Goal: Task Accomplishment & Management: Complete application form

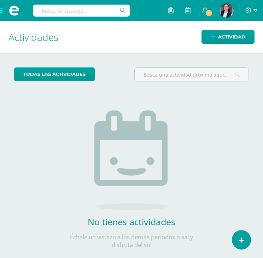
click at [2, 11] on span at bounding box center [14, 10] width 28 height 21
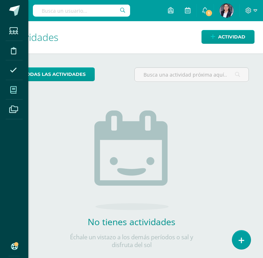
click at [12, 92] on icon at bounding box center [13, 90] width 6 height 7
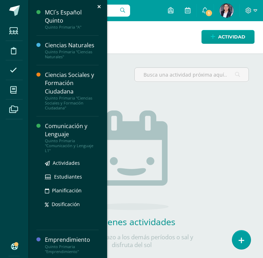
click at [55, 131] on div "Comunicación y Lenguaje" at bounding box center [72, 130] width 54 height 16
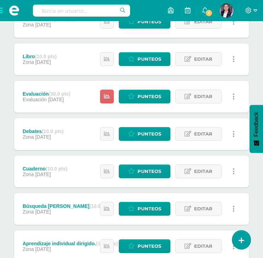
scroll to position [238, 0]
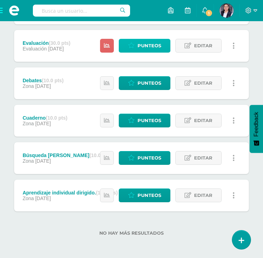
click at [148, 43] on span "Punteos" at bounding box center [149, 45] width 24 height 13
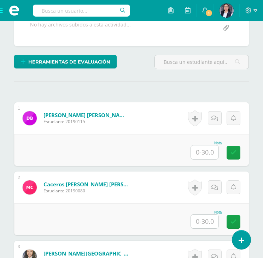
scroll to position [165, 0]
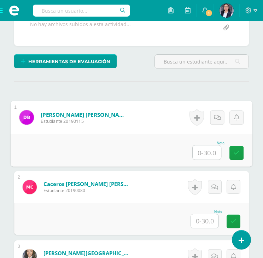
click at [204, 151] on input "text" at bounding box center [207, 153] width 28 height 14
type input "26"
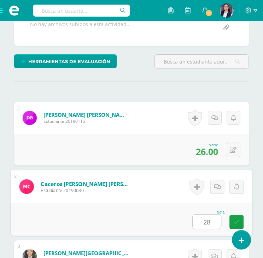
type input "28"
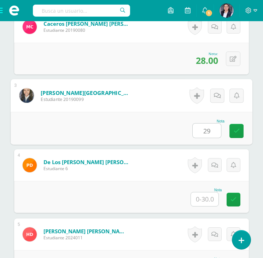
type input "29"
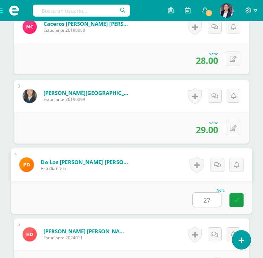
type input "27"
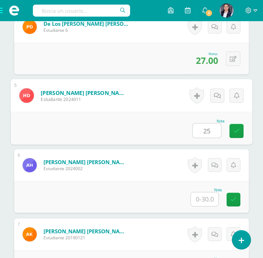
type input "25"
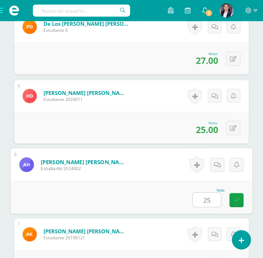
type input "25"
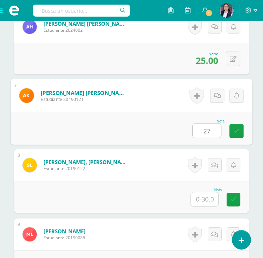
type input "27"
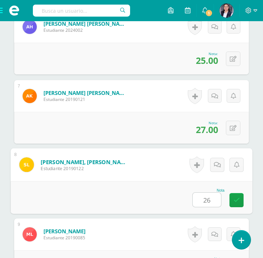
type input "26"
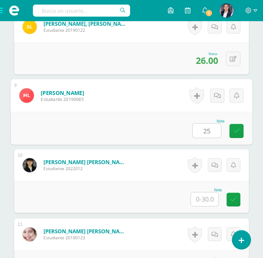
type input "25"
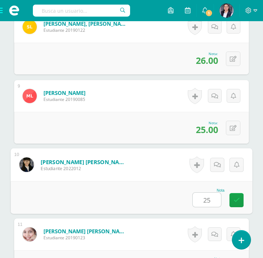
type input "25"
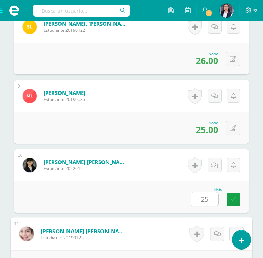
scroll to position [879, 0]
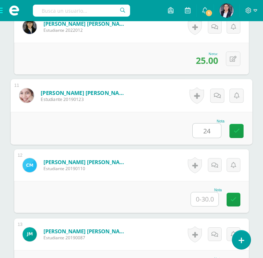
type input "24"
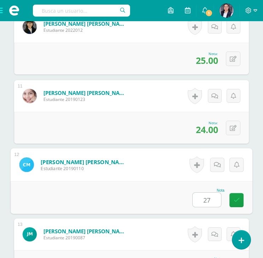
type input "27"
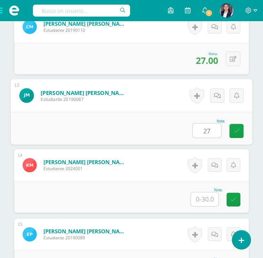
type input "27"
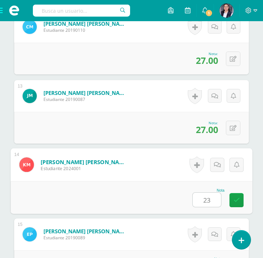
type input "23"
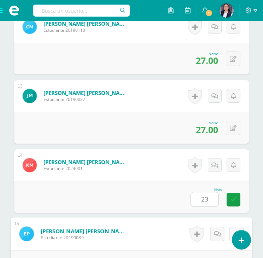
scroll to position [1156, 0]
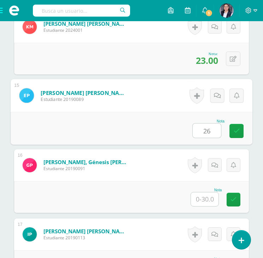
type input "26"
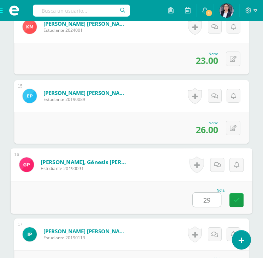
type input "29"
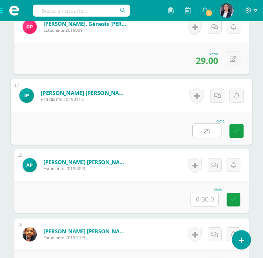
type input "25"
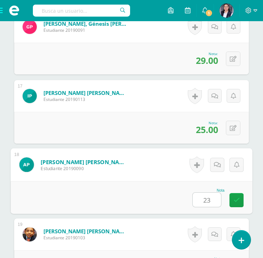
type input "23"
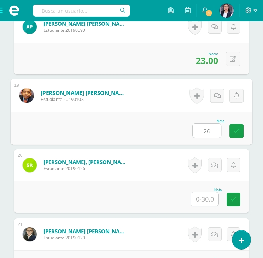
type input "26"
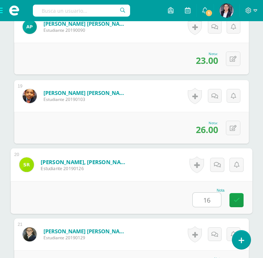
type input "16"
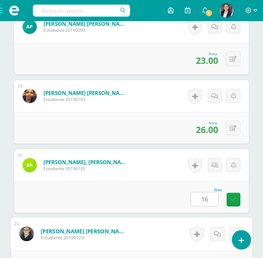
scroll to position [1571, 0]
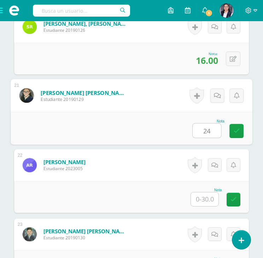
type input "24"
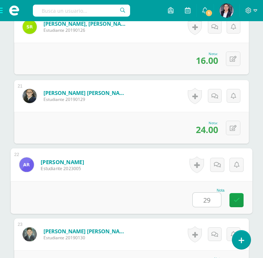
type input "29"
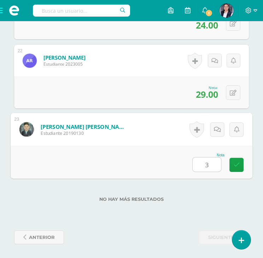
type input "30"
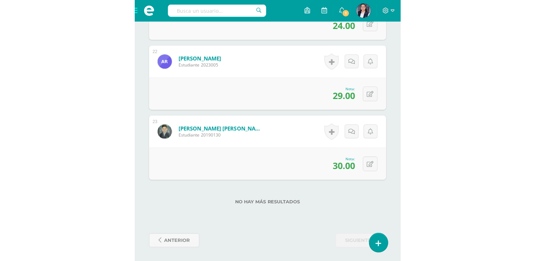
scroll to position [921, 0]
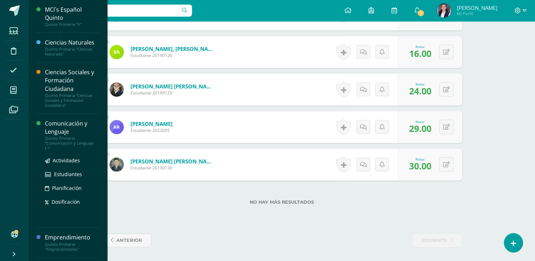
click at [56, 128] on div "Comunicación y Lenguaje" at bounding box center [72, 127] width 54 height 16
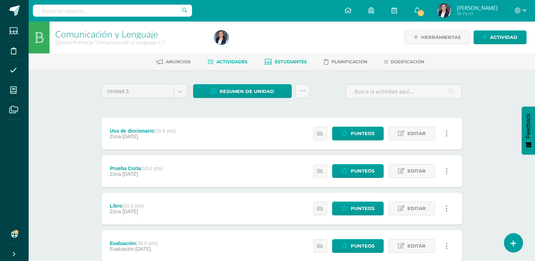
click at [280, 59] on link "Estudiantes" at bounding box center [285, 61] width 42 height 11
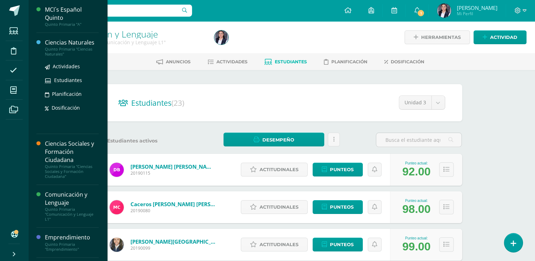
click at [55, 43] on div "Ciencias Naturales" at bounding box center [72, 43] width 54 height 8
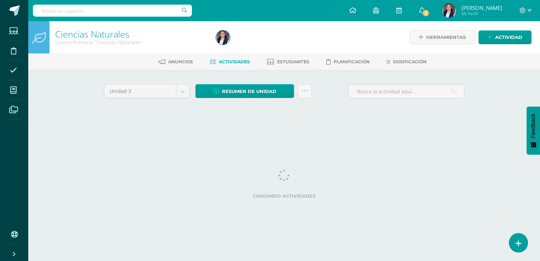
click at [76, 132] on html "Estudiantes Disciplina Asistencia Mis cursos Archivos Soporte Centro de ayuda Ú…" at bounding box center [270, 66] width 540 height 132
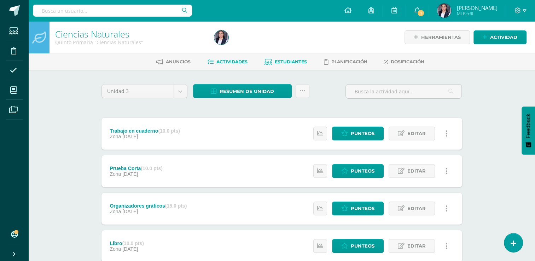
click at [284, 58] on link "Estudiantes" at bounding box center [285, 61] width 42 height 11
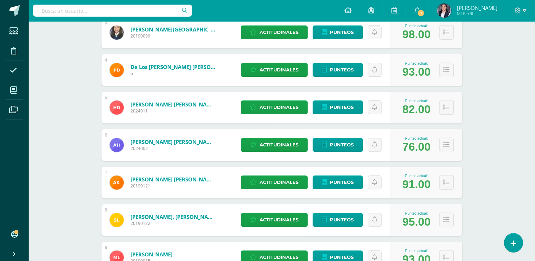
scroll to position [213, 0]
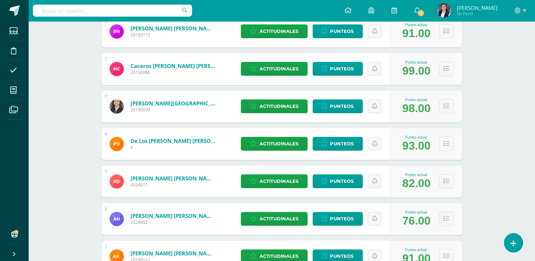
scroll to position [0, 0]
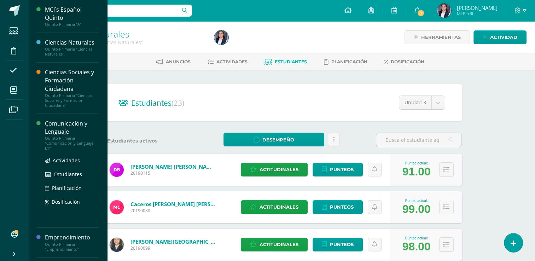
click at [53, 128] on div "Comunicación y Lenguaje" at bounding box center [72, 127] width 54 height 16
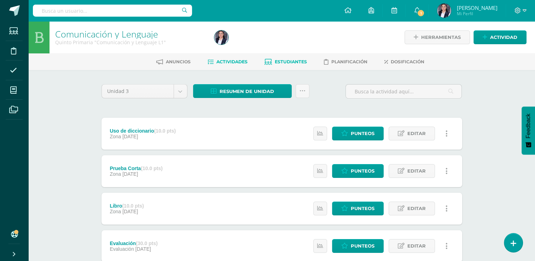
click at [288, 64] on span "Estudiantes" at bounding box center [291, 61] width 32 height 5
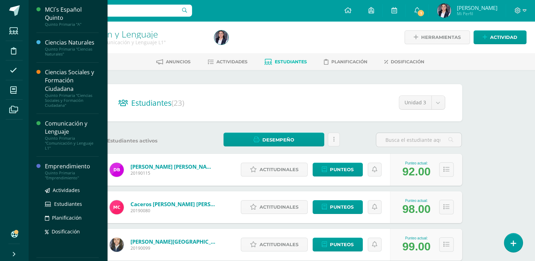
click at [55, 170] on div "Quinto Primaria "Emprendimiento"" at bounding box center [72, 175] width 54 height 10
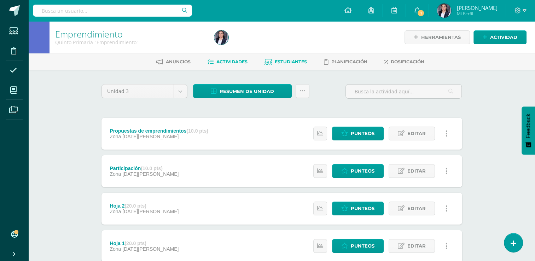
click at [282, 64] on span "Estudiantes" at bounding box center [291, 61] width 32 height 5
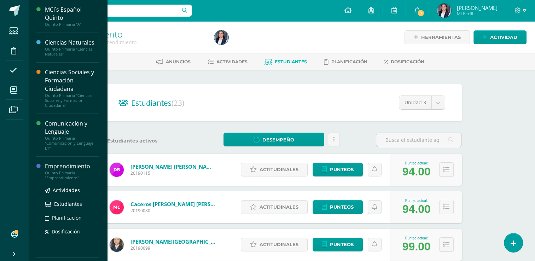
click at [56, 167] on div "Emprendimiento" at bounding box center [72, 166] width 54 height 8
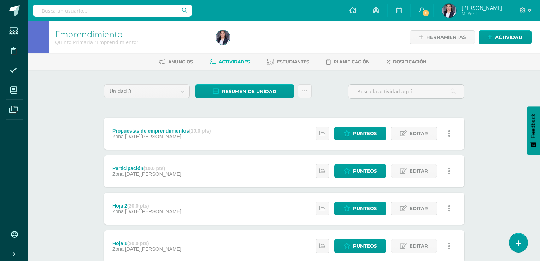
click at [499, 136] on div "Emprendimiento Quinto Primaria "Emprendimiento" Herramientas Detalle de asisten…" at bounding box center [284, 202] width 512 height 362
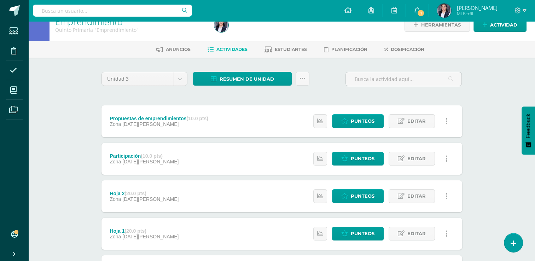
scroll to position [11, 0]
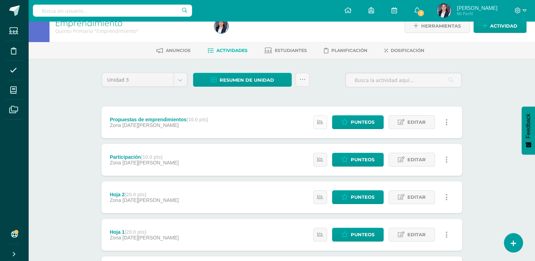
click at [325, 123] on link at bounding box center [320, 122] width 14 height 14
click at [358, 123] on span "Punteos" at bounding box center [362, 122] width 24 height 13
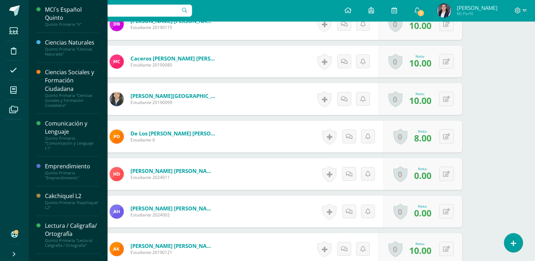
scroll to position [238, 0]
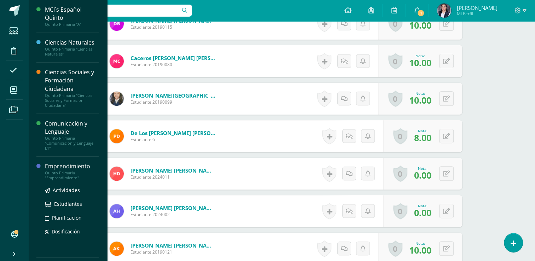
click at [62, 169] on div "Emprendimiento" at bounding box center [72, 166] width 54 height 8
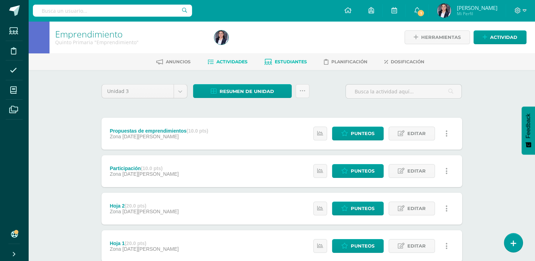
click at [290, 60] on span "Estudiantes" at bounding box center [291, 61] width 32 height 5
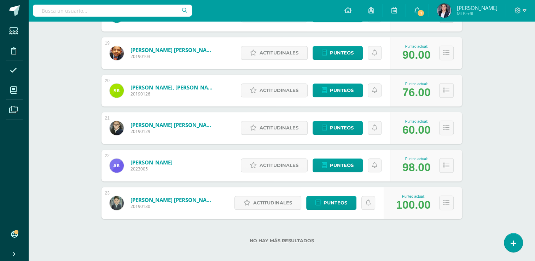
scroll to position [795, 0]
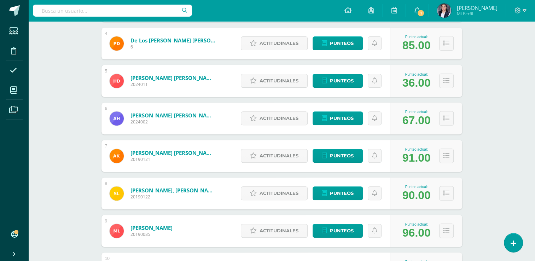
scroll to position [231, 0]
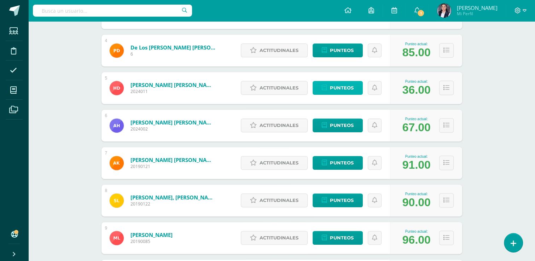
click at [341, 86] on span "Punteos" at bounding box center [342, 87] width 24 height 13
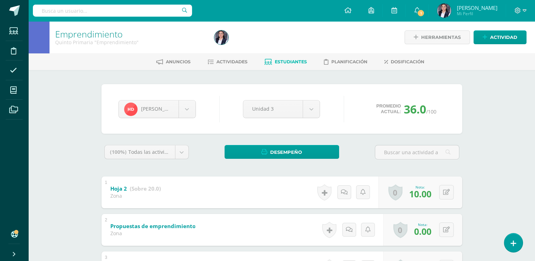
click at [497, 152] on div "Emprendimiento Quinto Primaria "Emprendimiento" Herramientas Detalle de asisten…" at bounding box center [281, 231] width 506 height 421
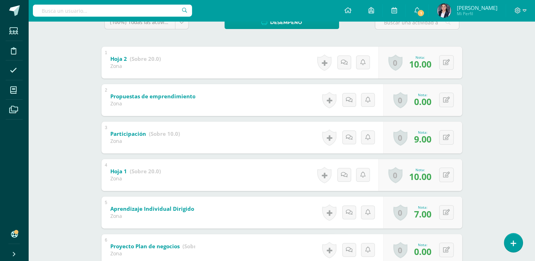
scroll to position [129, 0]
click at [190, 98] on b "Propuestas de emprendimientos" at bounding box center [150, 96] width 90 height 7
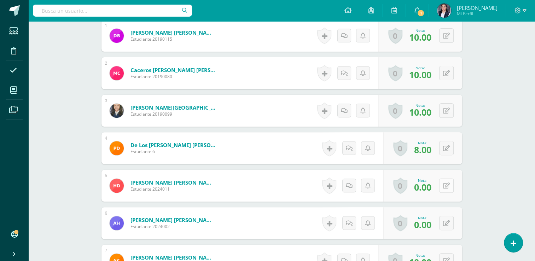
scroll to position [242, 0]
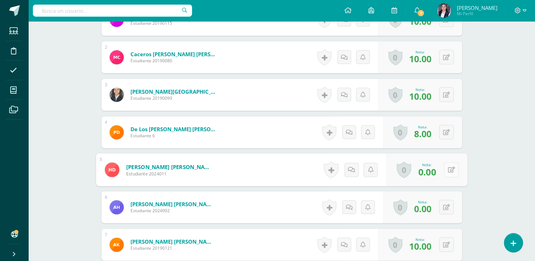
click at [449, 175] on button at bounding box center [450, 169] width 15 height 15
type input "5"
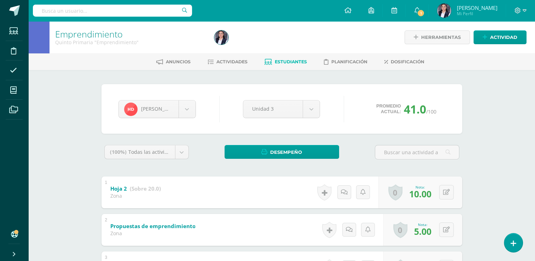
click at [520, 144] on div "Emprendimiento Quinto Primaria "Emprendimiento" Herramientas Detalle de asisten…" at bounding box center [281, 231] width 506 height 421
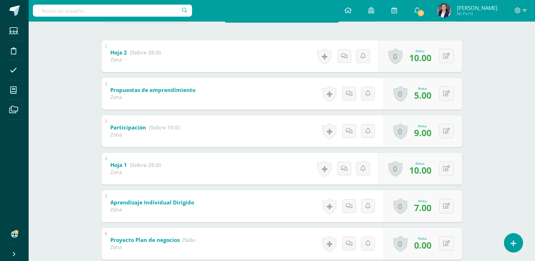
scroll to position [118, 0]
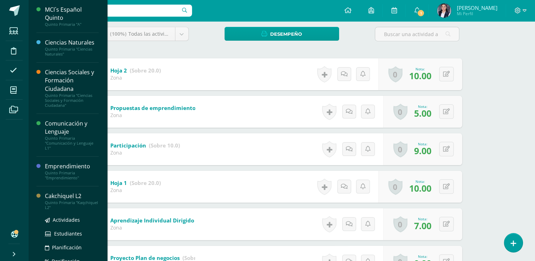
click at [49, 196] on div "Cakchiquel L2" at bounding box center [72, 196] width 54 height 8
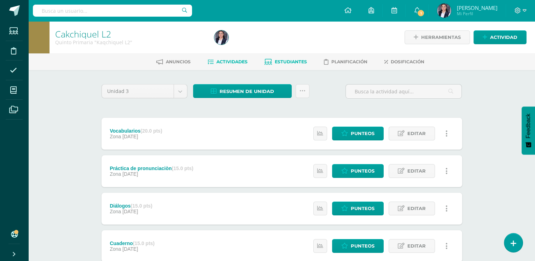
click at [283, 59] on link "Estudiantes" at bounding box center [285, 61] width 42 height 11
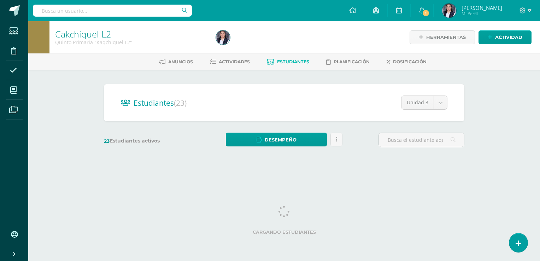
click at [480, 128] on div "Cakchiquel L2 Quinto Primaria "Kaqchiquel L2" Herramientas Detalle de asistenci…" at bounding box center [284, 94] width 512 height 147
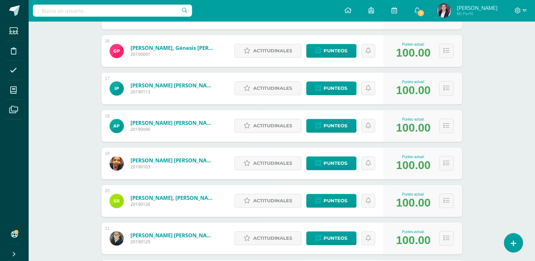
scroll to position [795, 0]
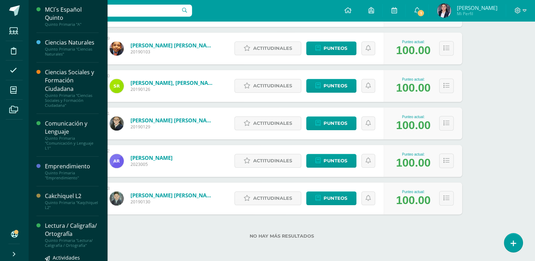
click at [56, 229] on div "Lectura / Caligrafía/ Ortografía" at bounding box center [72, 230] width 54 height 16
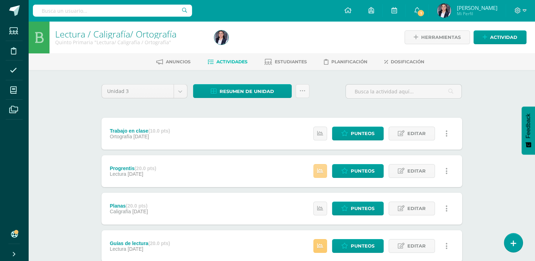
click at [322, 170] on icon at bounding box center [320, 171] width 6 height 6
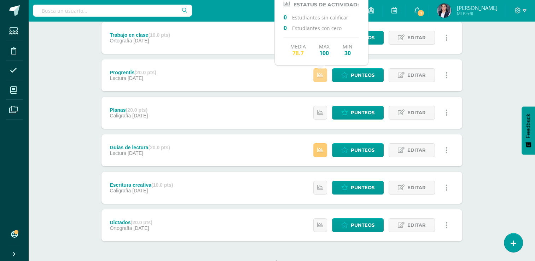
scroll to position [97, 0]
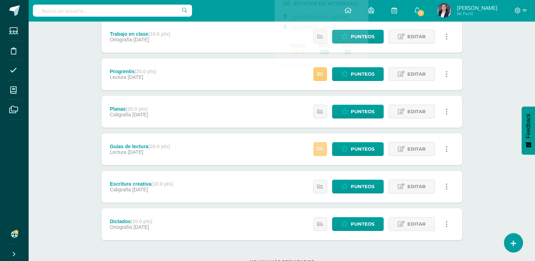
click at [320, 148] on icon at bounding box center [320, 149] width 6 height 6
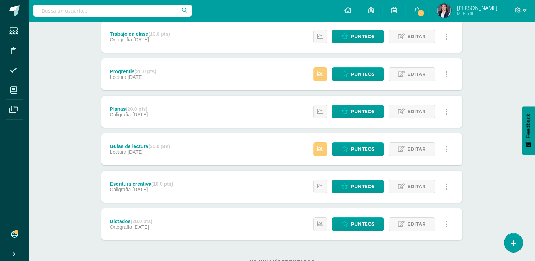
click at [259, 128] on div "Trabajo en clase (10.0 pts) Ortografía [DATE] Estatus de Actividad: 0 Estudiant…" at bounding box center [281, 130] width 360 height 219
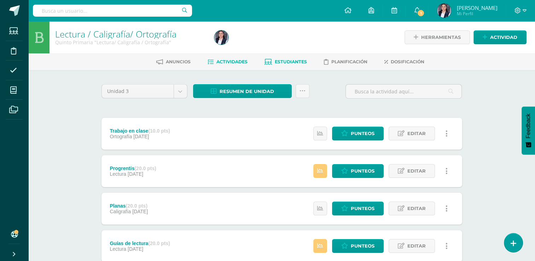
click at [285, 57] on link "Estudiantes" at bounding box center [285, 61] width 42 height 11
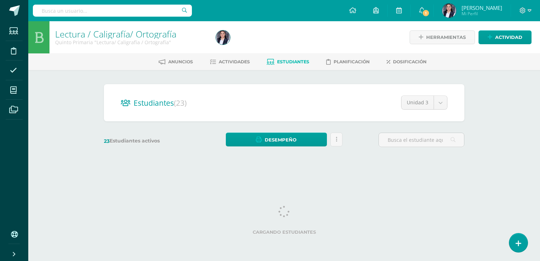
click at [480, 165] on div "Lectura / Caligrafía/ Ortografía Quinto Primaria "Lectura/ Caligrafía / Ortogra…" at bounding box center [284, 94] width 512 height 147
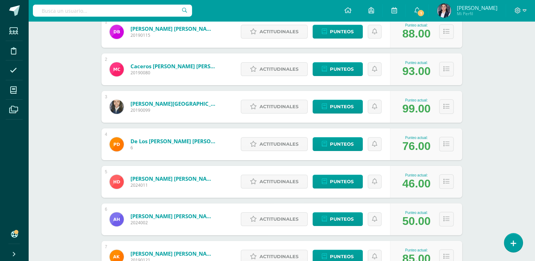
scroll to position [138, 0]
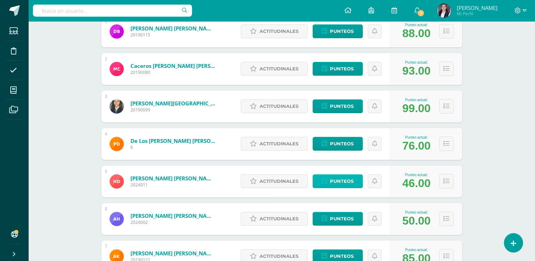
click at [340, 180] on span "Punteos" at bounding box center [342, 181] width 24 height 13
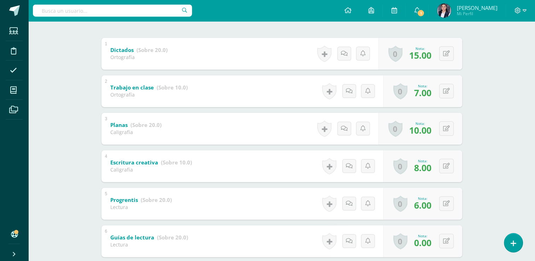
scroll to position [130, 0]
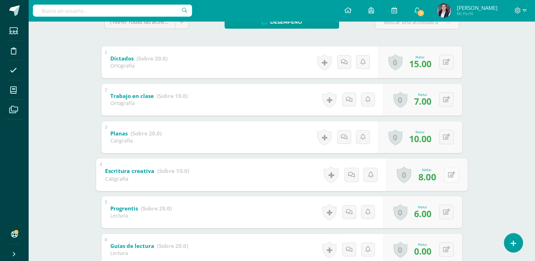
click at [446, 174] on button at bounding box center [450, 174] width 15 height 15
type input "10"
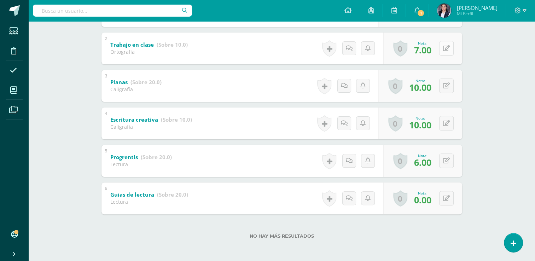
scroll to position [0, 0]
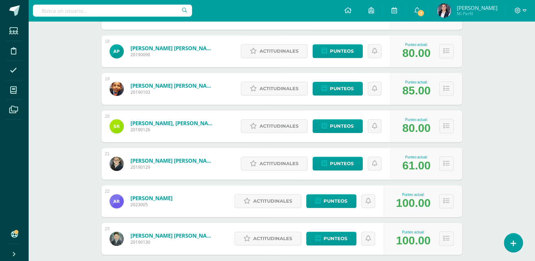
scroll to position [795, 0]
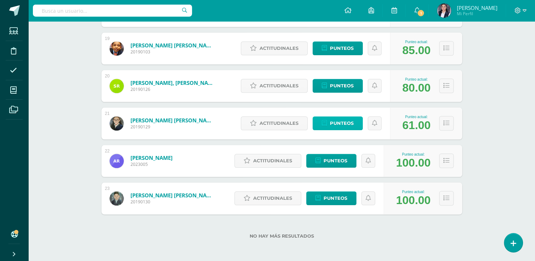
click at [334, 124] on span "Punteos" at bounding box center [342, 123] width 24 height 13
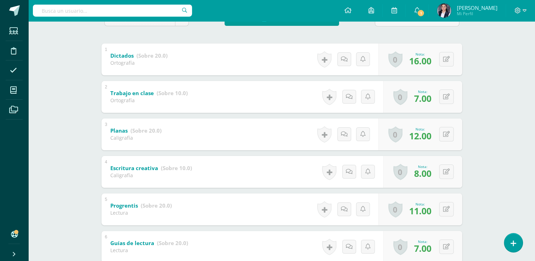
scroll to position [135, 0]
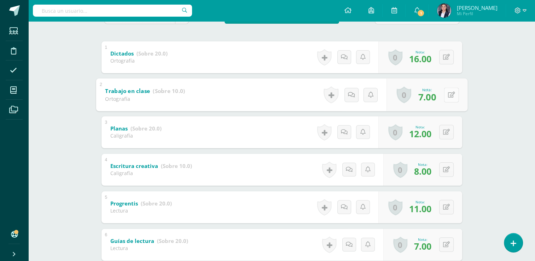
click at [448, 94] on icon at bounding box center [450, 95] width 7 height 6
type input "9"
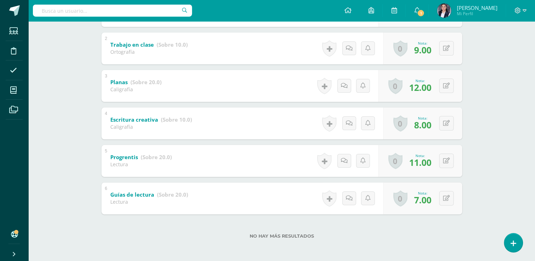
scroll to position [0, 0]
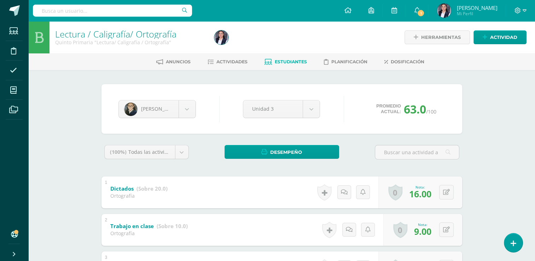
click at [85, 119] on div "Lectura / Caligrafía/ Ortografía Quinto Primaria "Lectura/ Caligrafía / Ortogra…" at bounding box center [281, 231] width 506 height 421
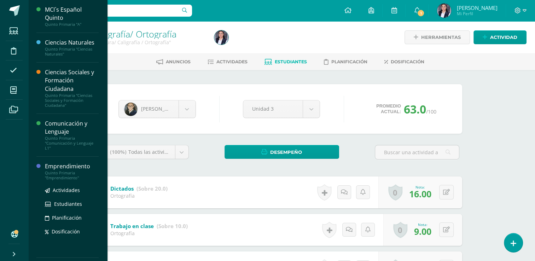
click at [57, 167] on div "Emprendimiento" at bounding box center [72, 166] width 54 height 8
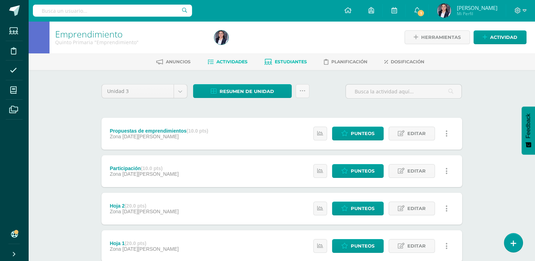
click at [283, 59] on link "Estudiantes" at bounding box center [285, 61] width 42 height 11
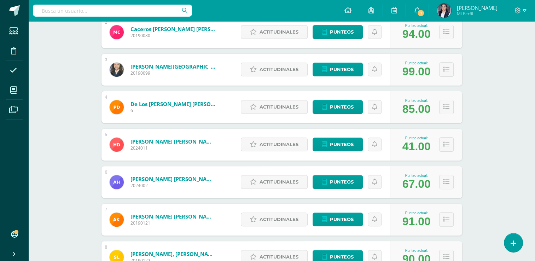
scroll to position [201, 0]
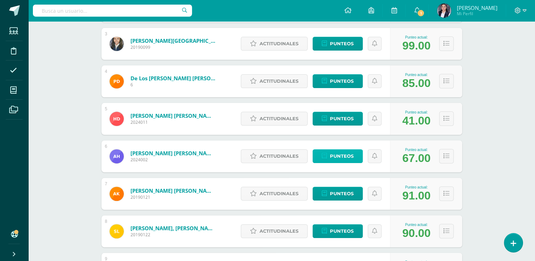
click at [343, 158] on span "Punteos" at bounding box center [342, 155] width 24 height 13
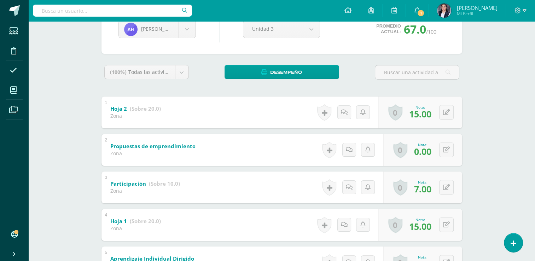
scroll to position [81, 0]
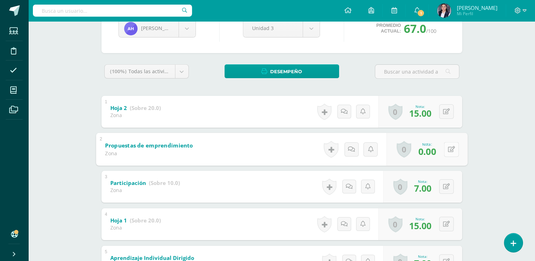
click at [448, 149] on icon at bounding box center [450, 149] width 7 height 6
type input "5"
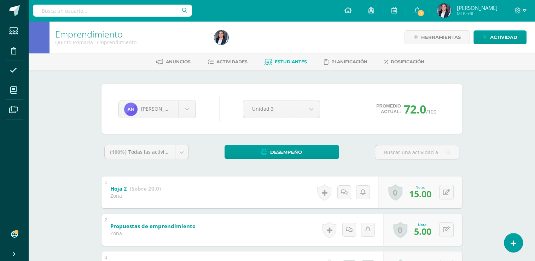
click at [483, 196] on div "Emprendimiento Quinto Primaria "Emprendimiento" Herramientas Detalle de asisten…" at bounding box center [281, 231] width 506 height 421
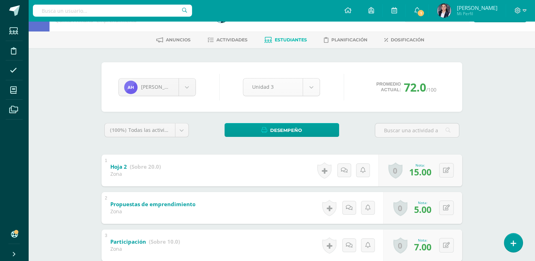
scroll to position [22, 0]
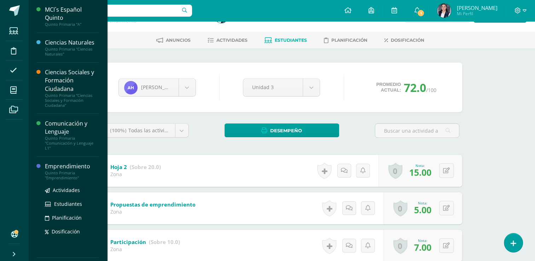
click at [53, 166] on div "Emprendimiento" at bounding box center [72, 166] width 54 height 8
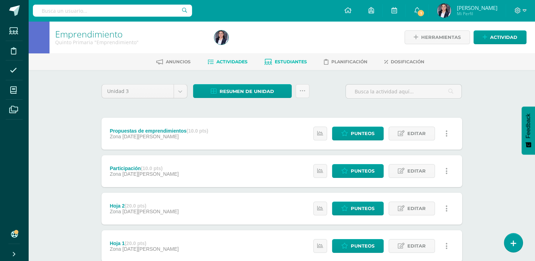
click at [283, 63] on span "Estudiantes" at bounding box center [291, 61] width 32 height 5
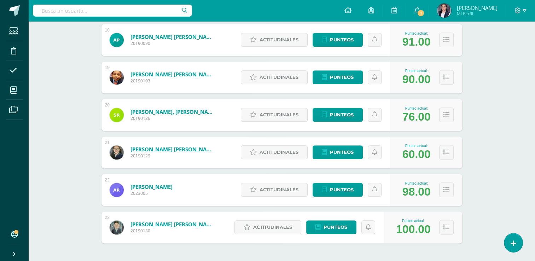
scroll to position [795, 0]
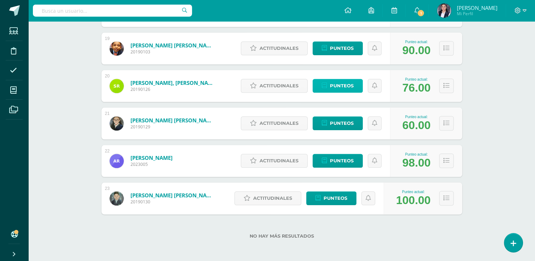
click at [337, 85] on span "Punteos" at bounding box center [342, 85] width 24 height 13
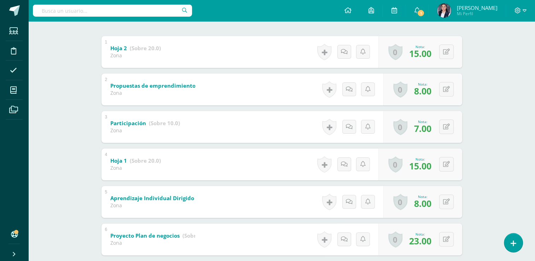
scroll to position [126, 0]
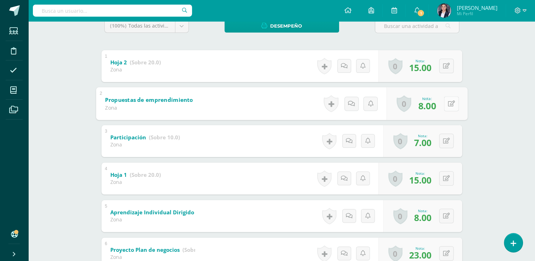
click at [445, 103] on button at bounding box center [450, 103] width 15 height 15
type input "9"
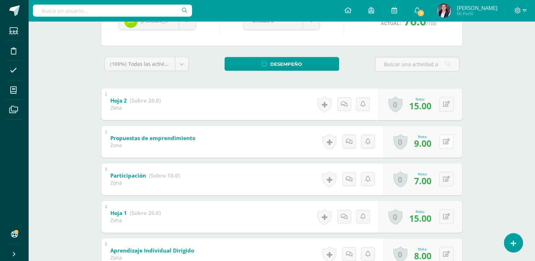
scroll to position [88, 0]
click at [443, 106] on button at bounding box center [450, 103] width 15 height 15
type input "17"
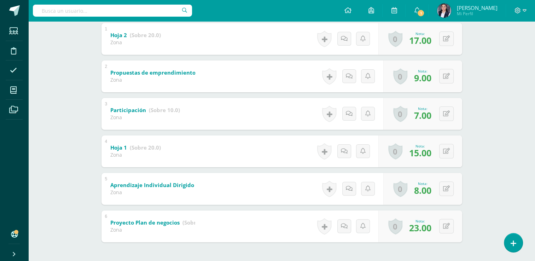
scroll to position [154, 0]
click at [443, 112] on div "0 Logros Logros obtenidos Aún no hay logros agregados Nota: 7.00" at bounding box center [422, 113] width 79 height 32
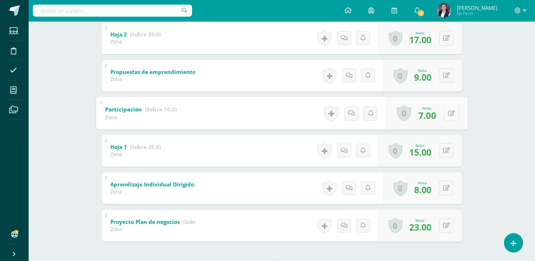
click at [444, 112] on button at bounding box center [450, 113] width 15 height 15
type input "8"
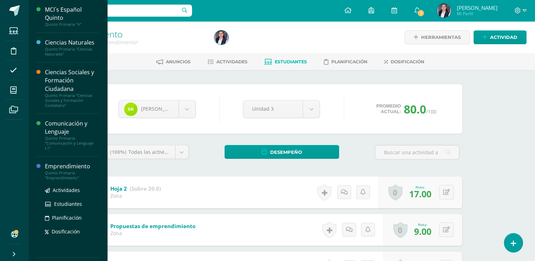
click at [64, 167] on div "Emprendimiento" at bounding box center [72, 166] width 54 height 8
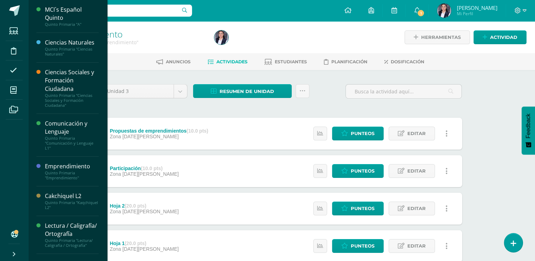
scroll to position [30, 0]
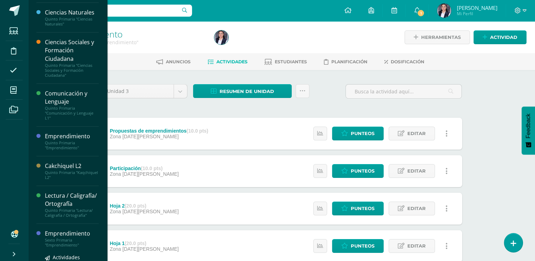
click at [57, 237] on div "Emprendimiento" at bounding box center [72, 233] width 54 height 8
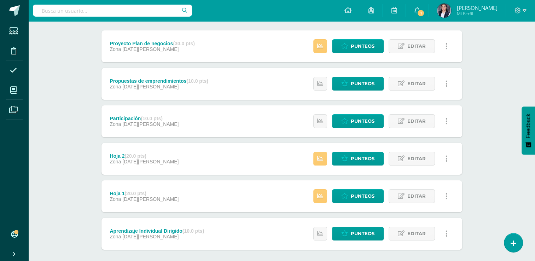
scroll to position [113, 0]
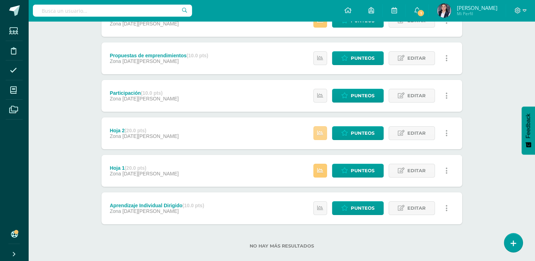
click at [320, 128] on link at bounding box center [320, 133] width 14 height 14
click at [321, 169] on icon at bounding box center [320, 170] width 6 height 6
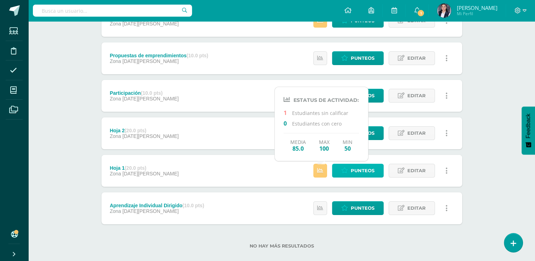
click at [343, 169] on icon at bounding box center [344, 170] width 7 height 6
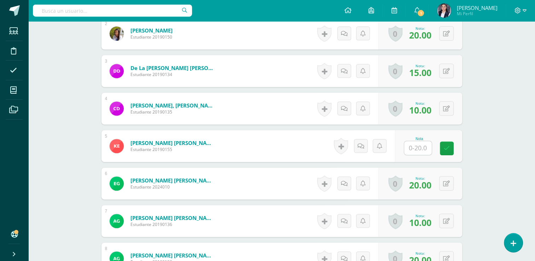
scroll to position [267, 0]
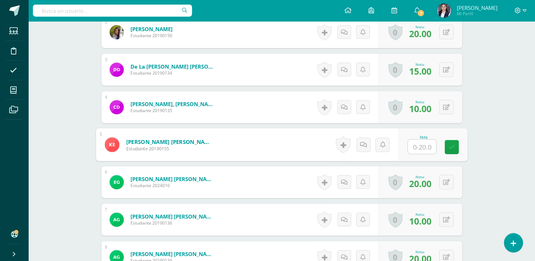
click at [422, 145] on input "text" at bounding box center [421, 147] width 28 height 14
type input "15"
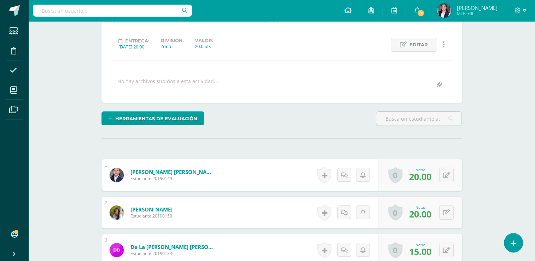
scroll to position [0, 0]
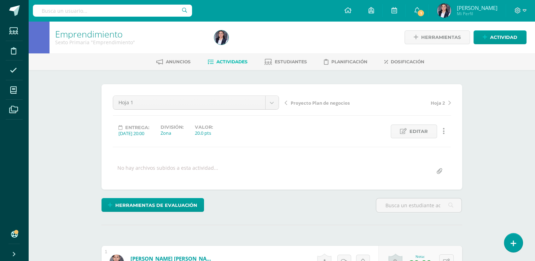
click at [436, 101] on span "Hoja 2" at bounding box center [437, 103] width 14 height 6
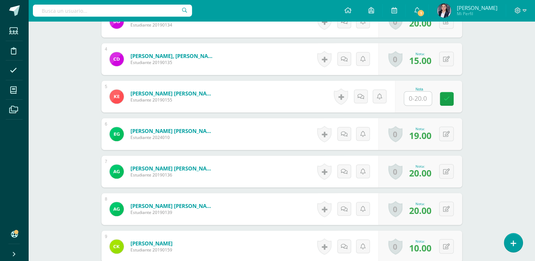
scroll to position [315, 0]
click at [420, 99] on input "text" at bounding box center [421, 98] width 28 height 14
type input "15"
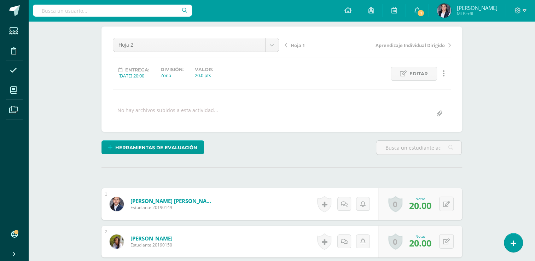
scroll to position [0, 0]
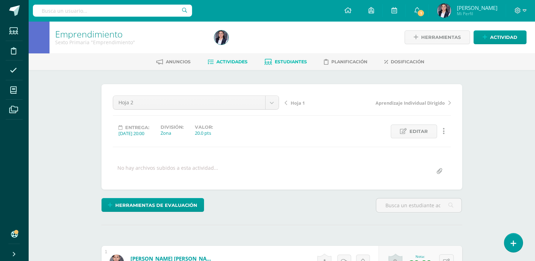
click at [301, 64] on span "Estudiantes" at bounding box center [291, 61] width 32 height 5
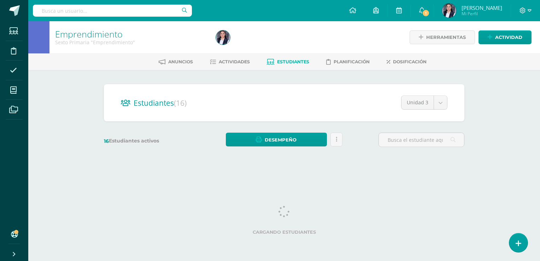
click at [486, 153] on div "Emprendimiento Sexto Primaria "Emprendimiento" Herramientas Detalle de asistenc…" at bounding box center [284, 94] width 512 height 147
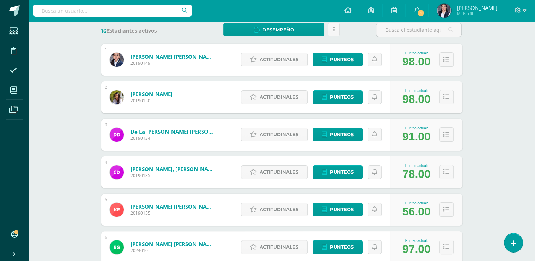
scroll to position [152, 0]
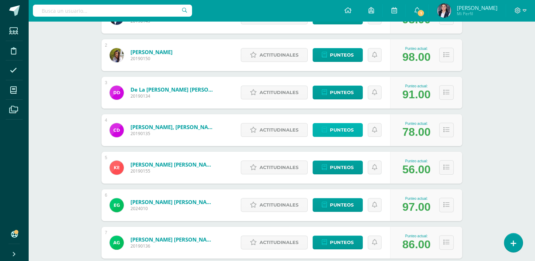
click at [354, 126] on link "Punteos" at bounding box center [337, 130] width 50 height 14
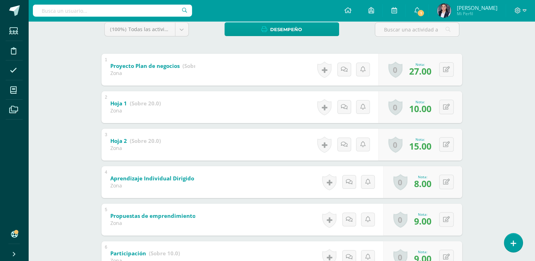
scroll to position [124, 0]
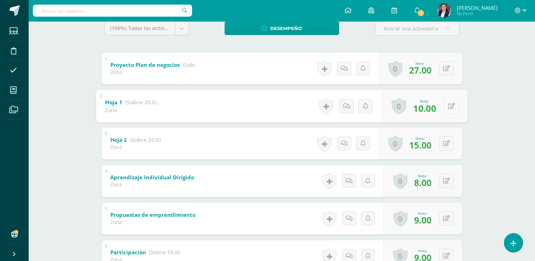
click at [447, 106] on button at bounding box center [450, 106] width 15 height 15
type input "17"
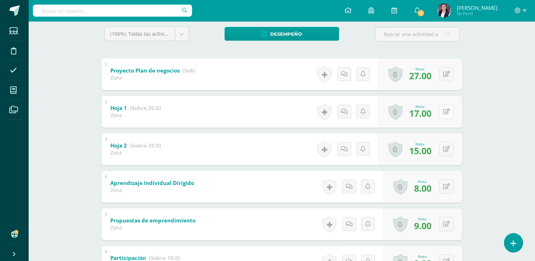
scroll to position [117, 0]
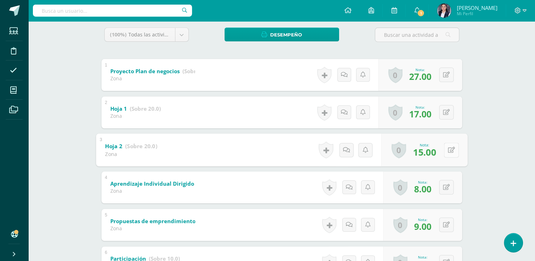
click at [448, 152] on icon at bounding box center [450, 150] width 7 height 6
type input "17"
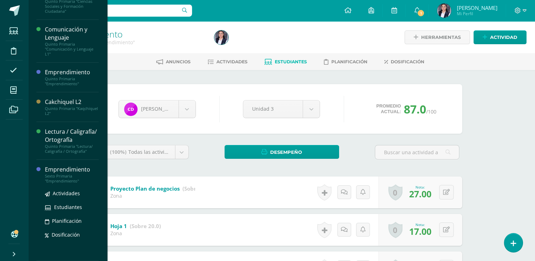
scroll to position [101, 0]
click at [54, 172] on div "Emprendimiento" at bounding box center [72, 169] width 54 height 8
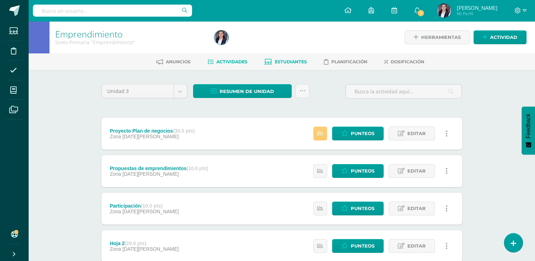
click at [281, 63] on span "Estudiantes" at bounding box center [291, 61] width 32 height 5
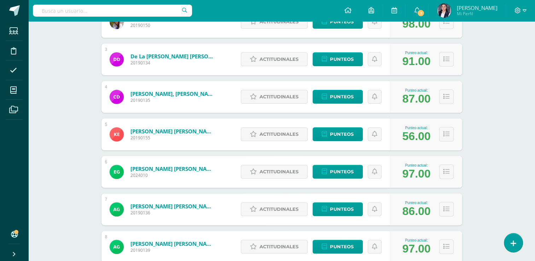
scroll to position [186, 0]
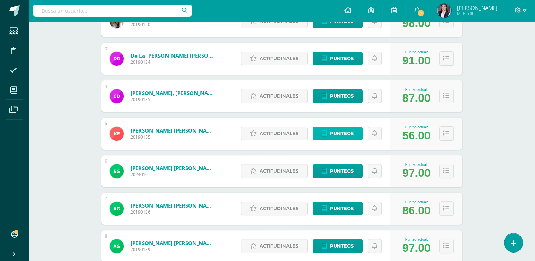
click at [348, 135] on span "Punteos" at bounding box center [342, 133] width 24 height 13
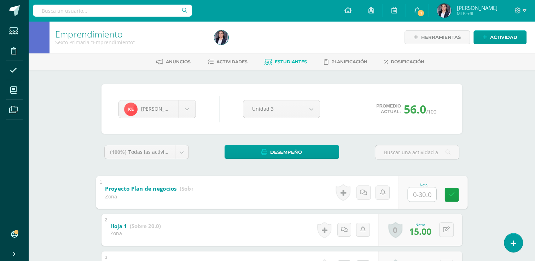
click at [416, 191] on input "text" at bounding box center [421, 194] width 28 height 14
type input "28"
click at [506, 173] on div "Emprendimiento Sexto Primaria "Emprendimiento" Herramientas Detalle de asistenc…" at bounding box center [281, 231] width 506 height 421
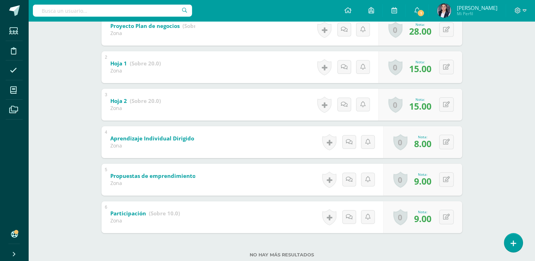
scroll to position [163, 0]
click at [447, 142] on icon at bounding box center [450, 141] width 7 height 6
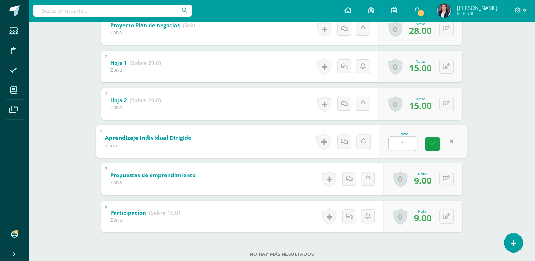
type input "10"
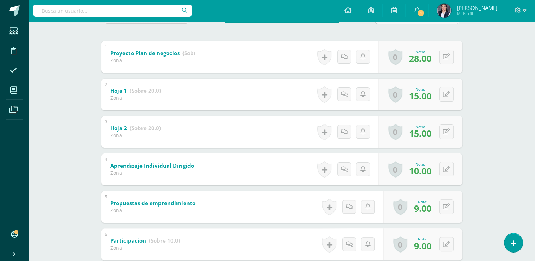
scroll to position [136, 0]
click at [441, 91] on div "0 [GEOGRAPHIC_DATA] Logros obtenidos Aún no hay logros agregados Nota: 15.00" at bounding box center [424, 93] width 86 height 33
click at [453, 93] on icon at bounding box center [450, 94] width 7 height 6
type input "17"
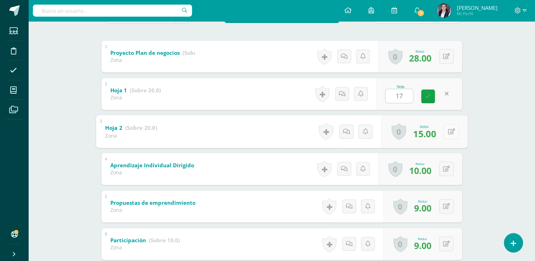
click at [445, 128] on button at bounding box center [450, 131] width 15 height 15
type input "17"
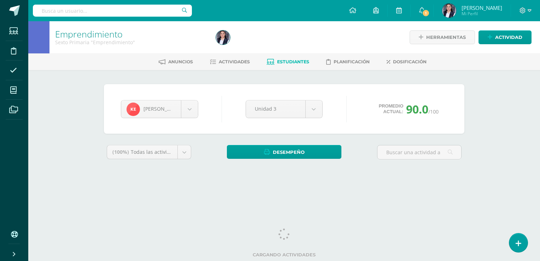
click at [491, 151] on div "Emprendimiento Sexto Primaria "Emprendimiento" Herramientas Detalle de asistenc…" at bounding box center [284, 105] width 512 height 169
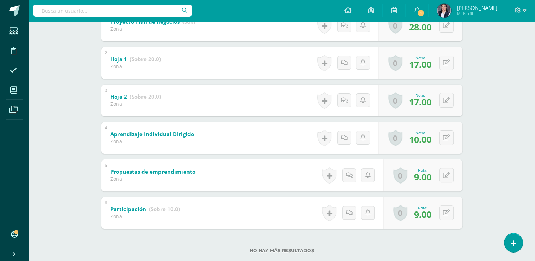
scroll to position [167, 0]
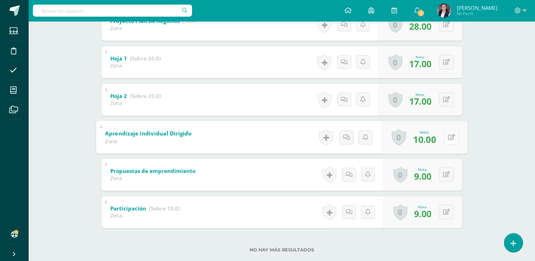
click at [444, 135] on button at bounding box center [450, 137] width 15 height 15
type input "9"
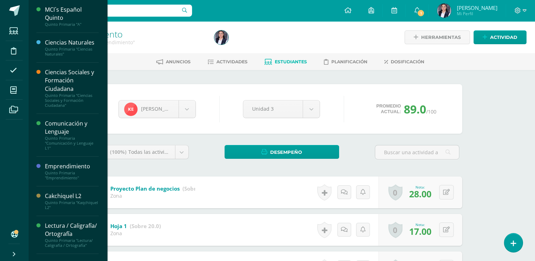
scroll to position [30, 0]
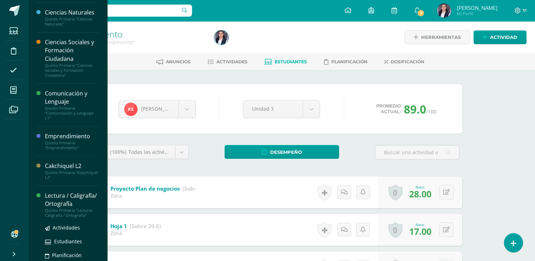
click at [54, 204] on div "Lectura / Caligrafía/ Ortografía" at bounding box center [72, 199] width 54 height 16
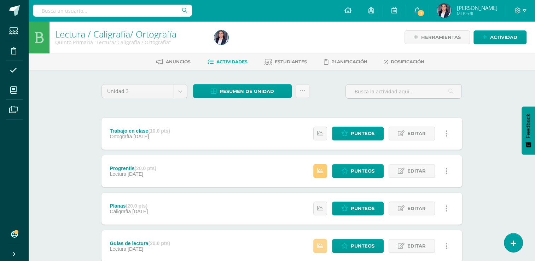
click at [318, 244] on icon at bounding box center [320, 246] width 6 height 6
click at [318, 105] on div "Unidad 3 Unidad 1 Unidad 2 Unidad 3 Unidad 4 Resumen de unidad Descargar como H…" at bounding box center [282, 226] width 366 height 285
click at [322, 171] on icon at bounding box center [320, 171] width 6 height 6
click at [424, 12] on span "1" at bounding box center [421, 13] width 8 height 8
click at [309, 42] on div at bounding box center [292, 37] width 162 height 32
